Goal: Task Accomplishment & Management: Use online tool/utility

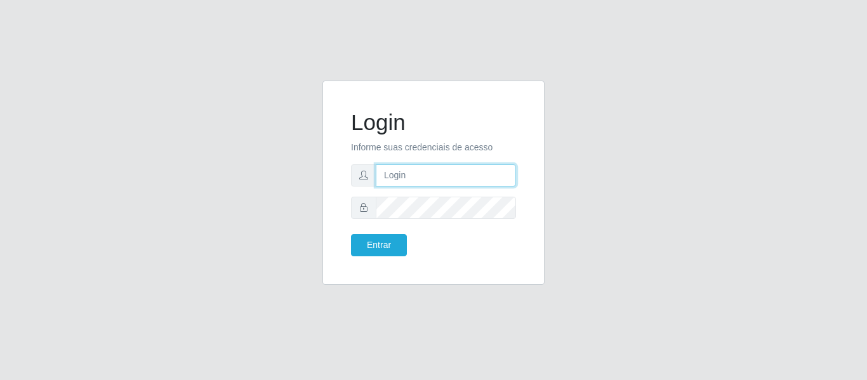
click at [477, 167] on input "text" at bounding box center [446, 175] width 140 height 22
type input "[PERSON_NAME][EMAIL_ADDRESS][DOMAIN_NAME]"
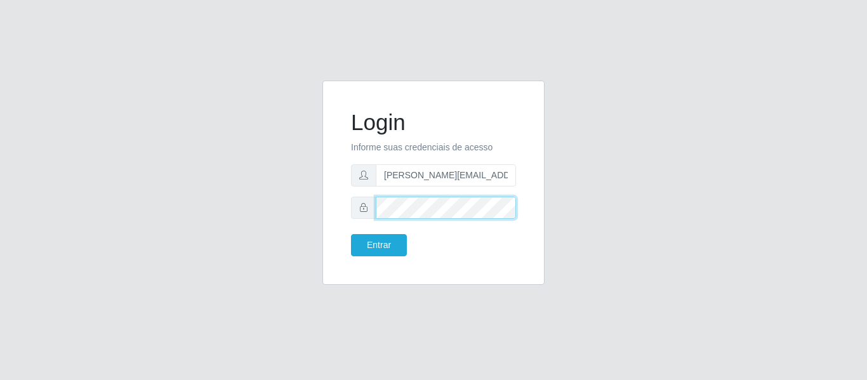
click at [351, 234] on button "Entrar" at bounding box center [379, 245] width 56 height 22
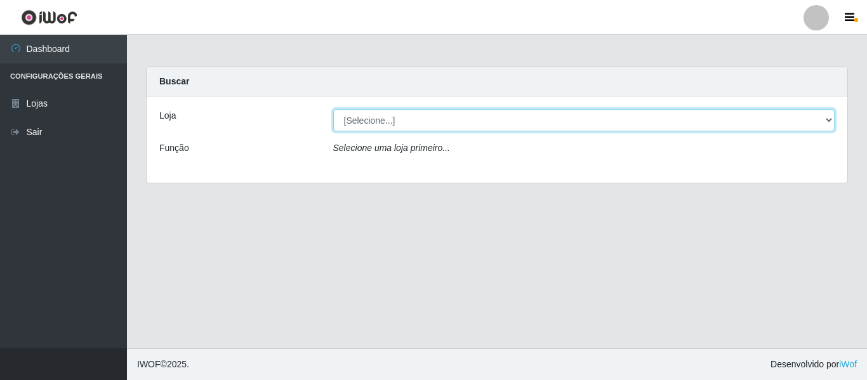
click at [441, 115] on select "[Selecione...] Hiper Queiroz - [GEOGRAPHIC_DATA]" at bounding box center [584, 120] width 502 height 22
select select "497"
click at [333, 109] on select "[Selecione...] Hiper Queiroz - [GEOGRAPHIC_DATA]" at bounding box center [584, 120] width 502 height 22
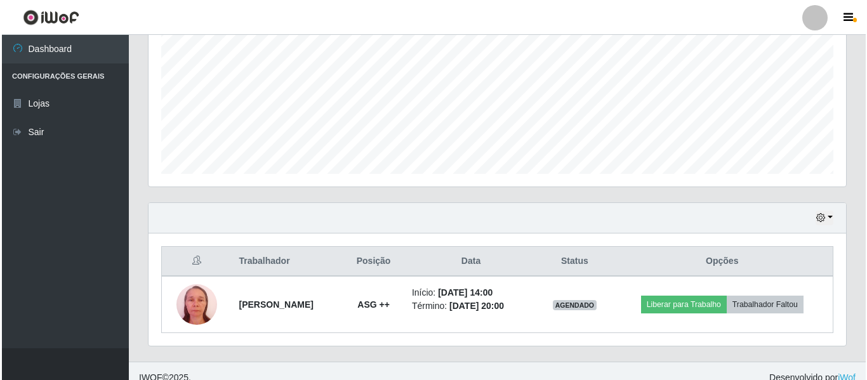
scroll to position [293, 0]
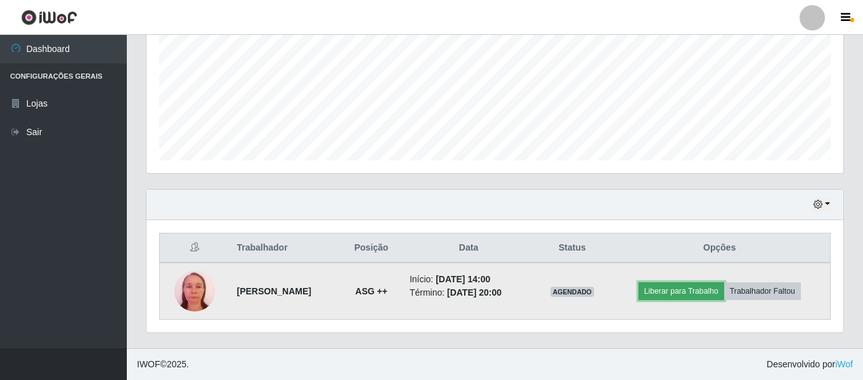
click at [704, 294] on button "Liberar para Trabalho" at bounding box center [682, 291] width 86 height 18
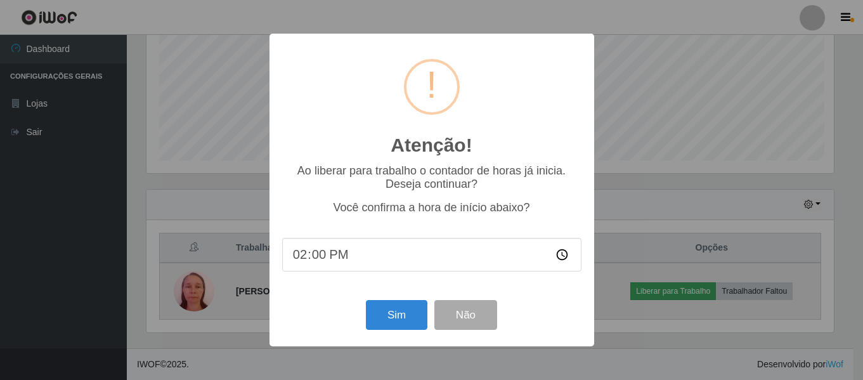
scroll to position [263, 691]
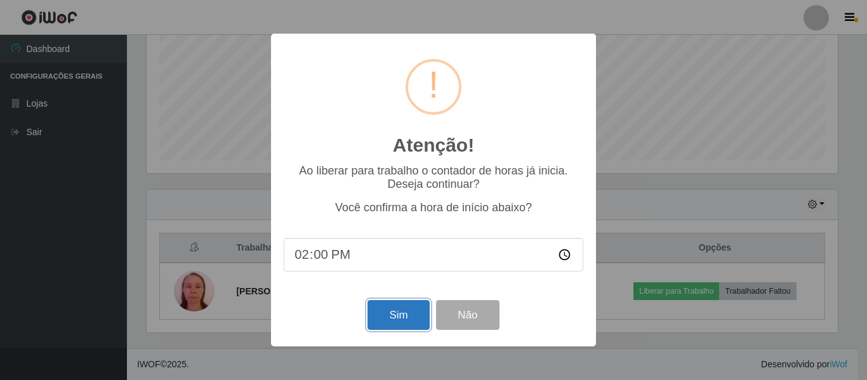
click at [403, 318] on button "Sim" at bounding box center [398, 315] width 62 height 30
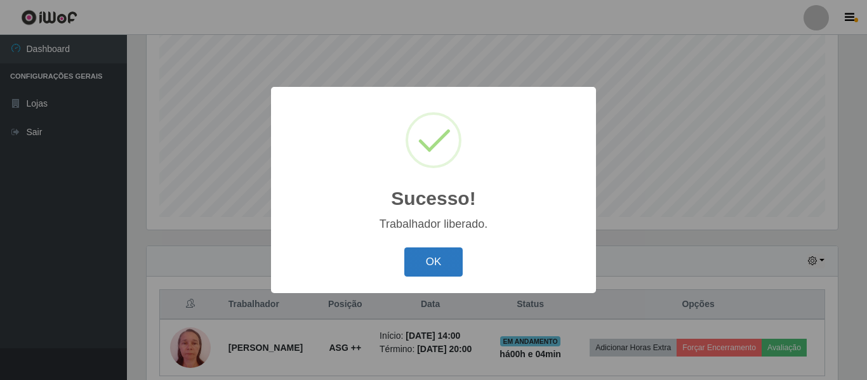
click at [450, 267] on button "OK" at bounding box center [433, 262] width 59 height 30
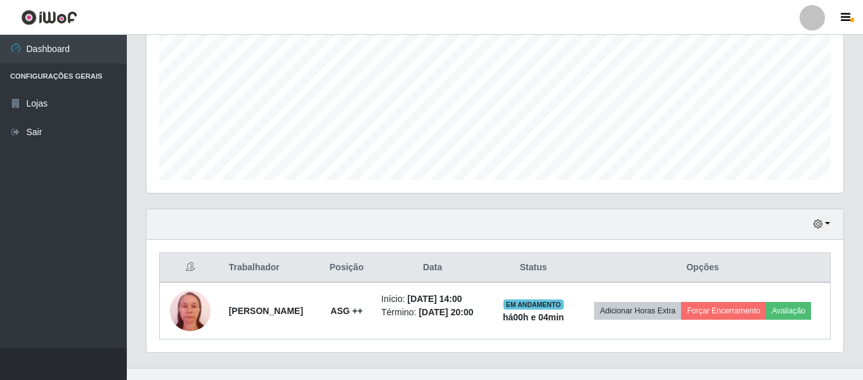
scroll to position [293, 0]
